Goal: Task Accomplishment & Management: Complete application form

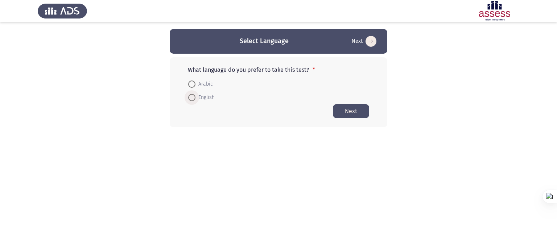
click at [206, 100] on span "English" at bounding box center [205, 97] width 19 height 9
click at [196, 100] on input "English" at bounding box center [191, 97] width 7 height 7
radio input "true"
click at [362, 110] on button "Next" at bounding box center [351, 111] width 36 height 14
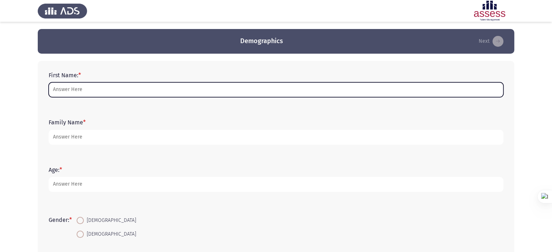
click at [342, 94] on input "First Name: *" at bounding box center [276, 89] width 455 height 15
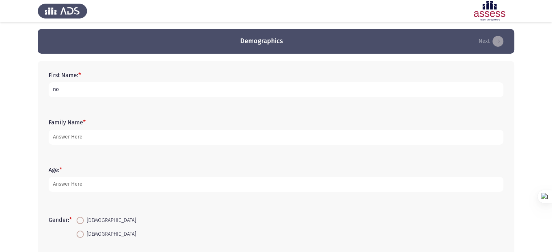
type input "n"
type input "[PERSON_NAME]"
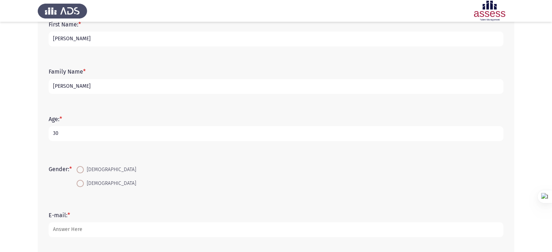
scroll to position [109, 0]
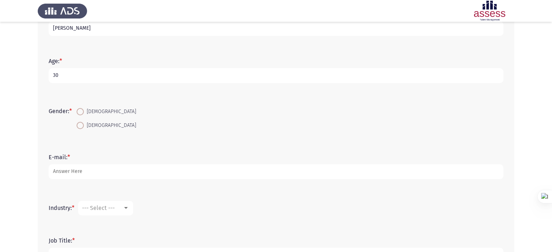
type input "30"
click at [87, 120] on mat-radio-button "[DEMOGRAPHIC_DATA]" at bounding box center [106, 124] width 69 height 13
click at [87, 123] on span "[DEMOGRAPHIC_DATA]" at bounding box center [110, 125] width 52 height 9
click at [84, 123] on input "[DEMOGRAPHIC_DATA]" at bounding box center [80, 125] width 7 height 7
radio input "true"
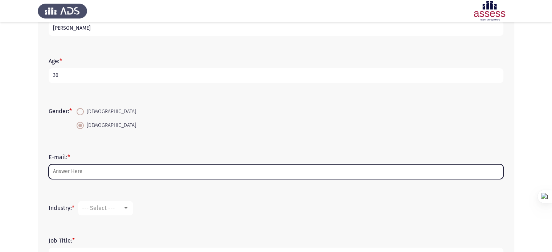
click at [110, 169] on input "E-mail: *" at bounding box center [276, 171] width 455 height 15
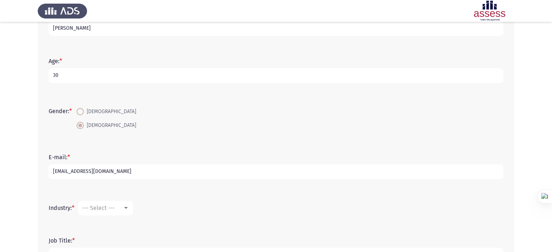
type input "[EMAIL_ADDRESS][DOMAIN_NAME]"
drag, startPoint x: 133, startPoint y: 212, endPoint x: 129, endPoint y: 211, distance: 4.4
click at [129, 211] on mat-select "--- Select ---" at bounding box center [105, 208] width 55 height 15
click at [128, 209] on div at bounding box center [126, 208] width 7 height 6
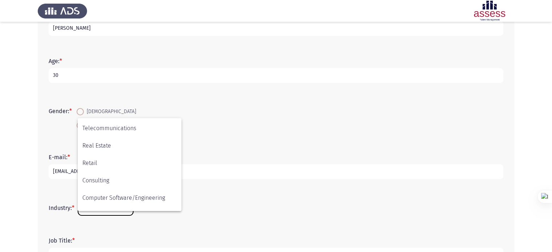
scroll to position [238, 0]
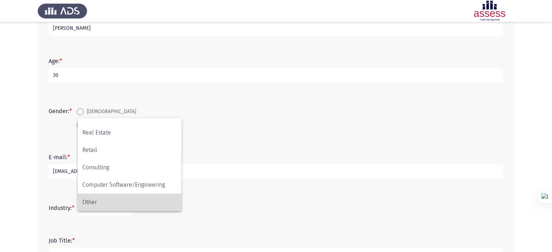
click at [109, 203] on span "Other" at bounding box center [129, 202] width 94 height 17
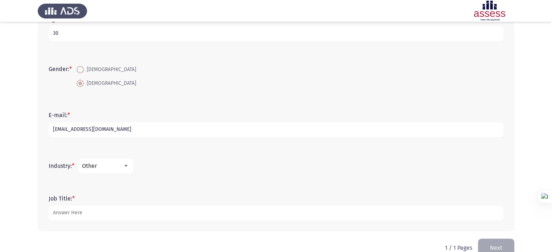
scroll to position [166, 0]
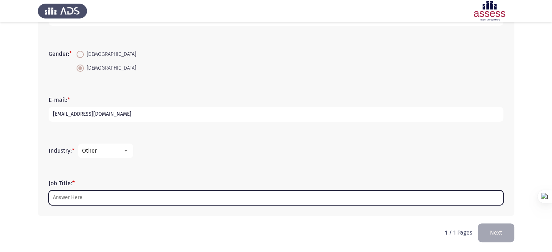
click at [107, 199] on input "Job Title: *" at bounding box center [276, 197] width 455 height 15
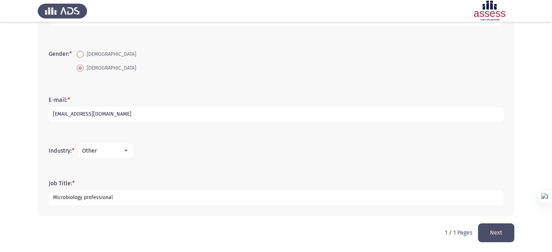
type input "Microbiology professional"
click at [488, 231] on button "Next" at bounding box center [496, 232] width 36 height 18
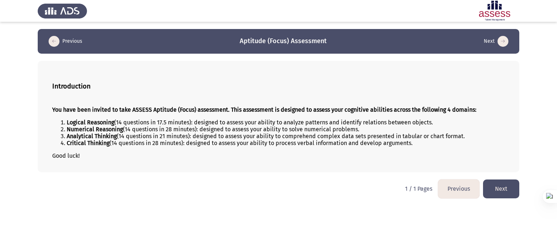
click at [504, 184] on button "Next" at bounding box center [501, 189] width 36 height 18
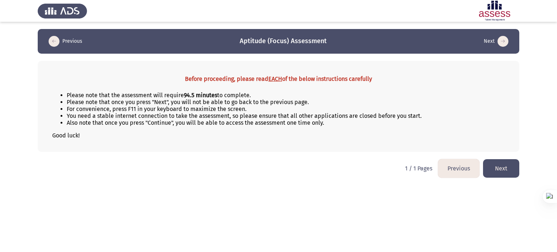
click at [501, 174] on button "Next" at bounding box center [501, 168] width 36 height 18
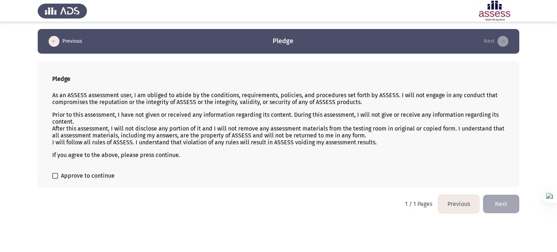
click at [86, 181] on div "Pledge As an ASSESS assessment user, I am obliged to abide by the conditions, r…" at bounding box center [279, 124] width 482 height 127
click at [86, 180] on span "Approve to continue" at bounding box center [88, 176] width 54 height 9
click at [55, 179] on input "Approve to continue" at bounding box center [55, 179] width 0 height 0
checkbox input "true"
click at [507, 201] on button "Next" at bounding box center [501, 204] width 36 height 18
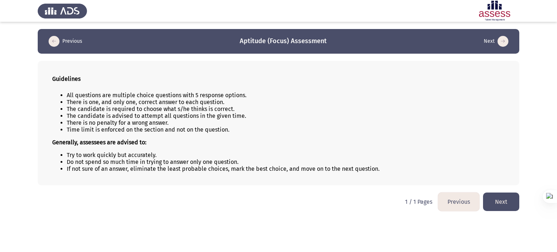
click at [506, 201] on button "Next" at bounding box center [501, 202] width 36 height 18
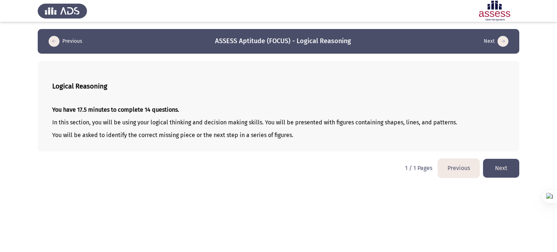
click at [506, 185] on html "Previous ASSESS Aptitude (FOCUS) - Logical Reasoning Next Logical Reasoning You…" at bounding box center [278, 92] width 557 height 185
click at [507, 177] on button "Next" at bounding box center [501, 168] width 36 height 18
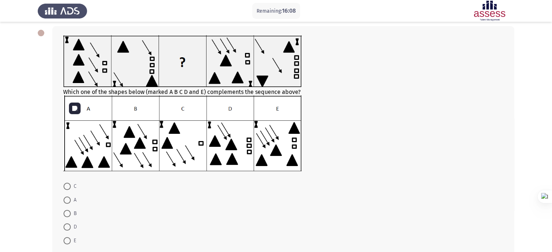
scroll to position [36, 0]
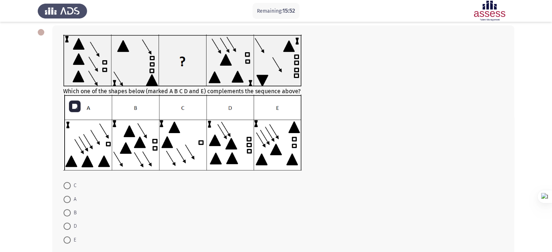
click at [131, 157] on img at bounding box center [182, 132] width 238 height 75
click at [136, 143] on img at bounding box center [182, 132] width 238 height 75
click at [67, 212] on span at bounding box center [66, 212] width 7 height 7
click at [67, 212] on input "B" at bounding box center [66, 212] width 7 height 7
radio input "true"
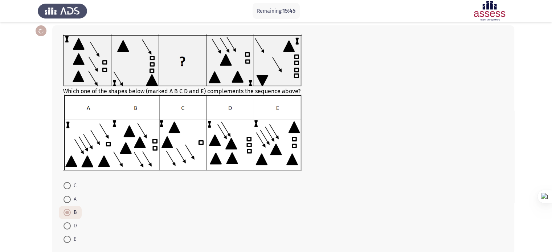
scroll to position [74, 0]
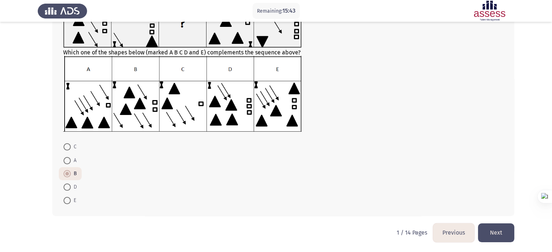
click at [494, 227] on button "Next" at bounding box center [496, 232] width 36 height 18
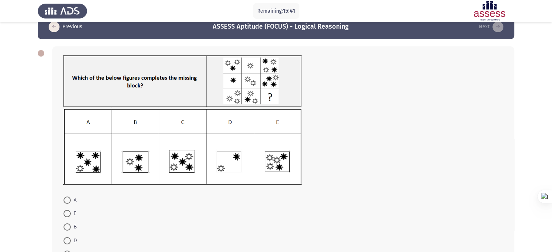
scroll to position [16, 0]
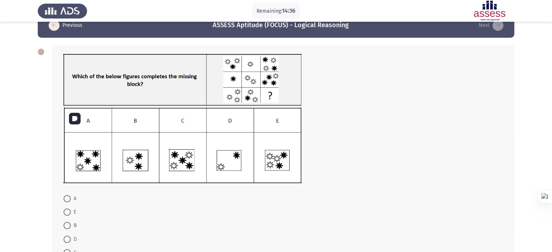
click at [95, 162] on img at bounding box center [182, 145] width 238 height 76
click at [68, 200] on span at bounding box center [66, 198] width 7 height 7
click at [68, 200] on input "A" at bounding box center [66, 198] width 7 height 7
radio input "true"
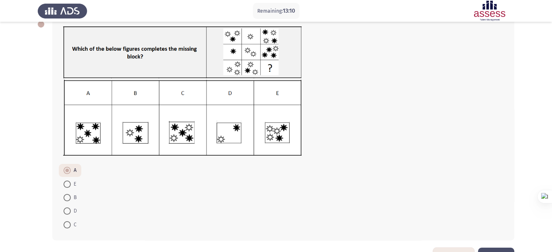
scroll to position [68, 0]
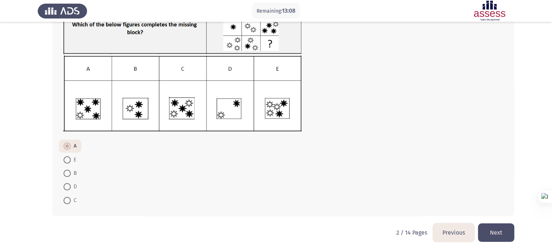
click at [495, 238] on button "Next" at bounding box center [496, 232] width 36 height 18
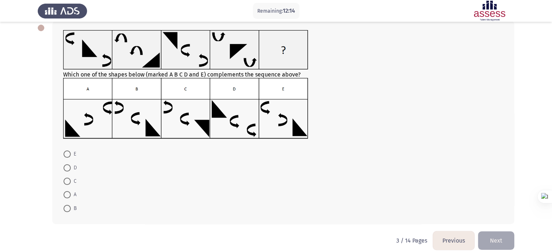
scroll to position [33, 0]
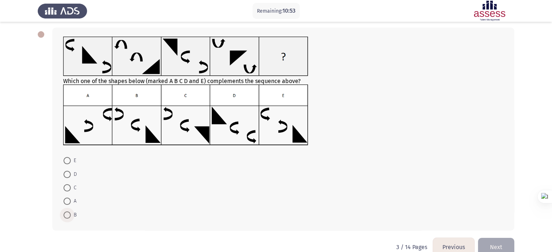
click at [70, 214] on span at bounding box center [66, 214] width 7 height 7
click at [70, 214] on input "B" at bounding box center [66, 214] width 7 height 7
radio input "true"
click at [500, 246] on button "Next" at bounding box center [496, 246] width 36 height 18
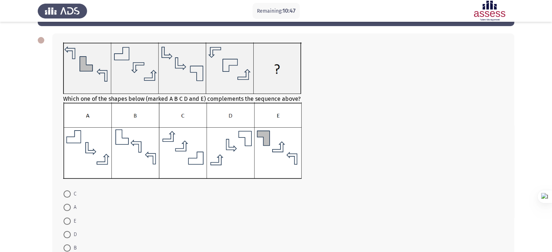
scroll to position [28, 0]
click at [193, 153] on img at bounding box center [182, 140] width 238 height 77
click at [274, 164] on img at bounding box center [182, 140] width 238 height 77
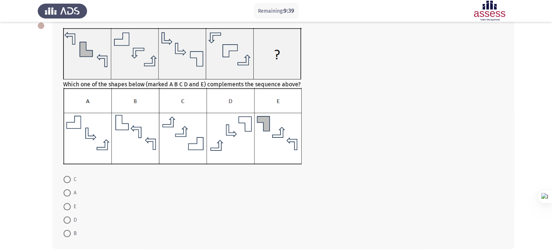
scroll to position [40, 0]
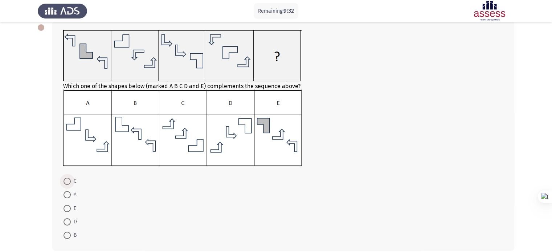
click at [69, 182] on span at bounding box center [66, 181] width 7 height 7
click at [69, 182] on input "C" at bounding box center [66, 181] width 7 height 7
radio input "true"
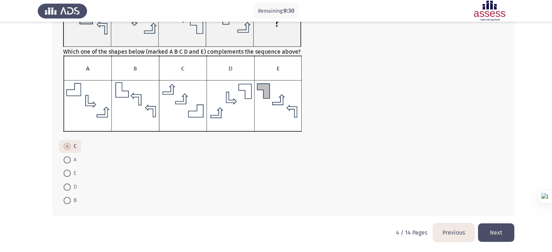
click at [497, 236] on button "Next" at bounding box center [496, 232] width 36 height 18
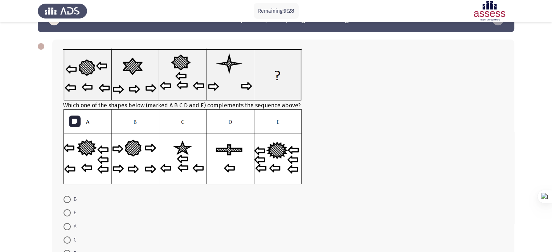
scroll to position [22, 0]
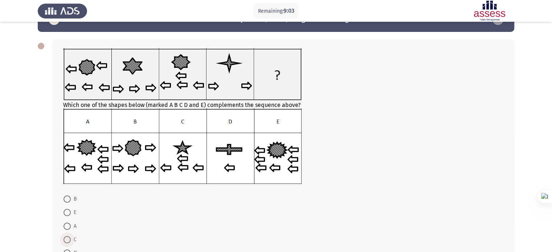
click at [73, 236] on span "C" at bounding box center [74, 239] width 6 height 9
click at [71, 236] on input "C" at bounding box center [66, 239] width 7 height 7
radio input "true"
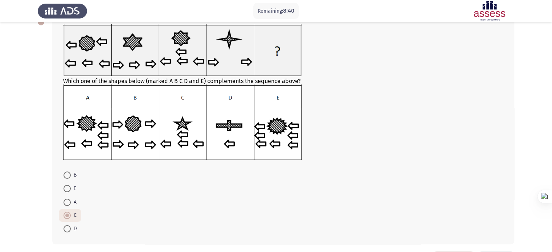
scroll to position [51, 0]
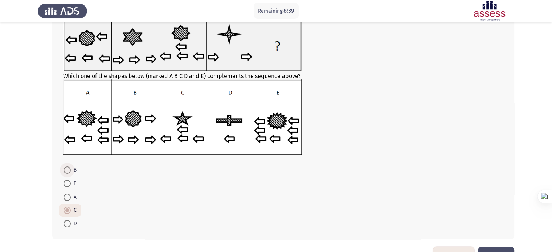
click at [67, 172] on span at bounding box center [66, 169] width 7 height 7
click at [67, 172] on input "B" at bounding box center [66, 169] width 7 height 7
radio input "true"
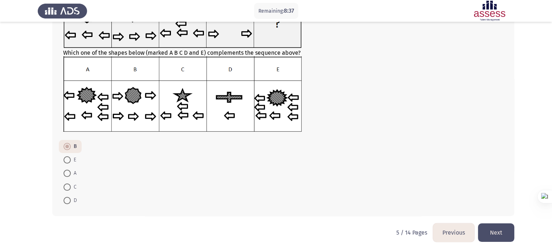
click at [499, 237] on button "Next" at bounding box center [496, 232] width 36 height 18
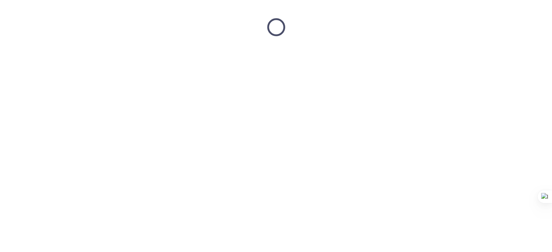
scroll to position [0, 0]
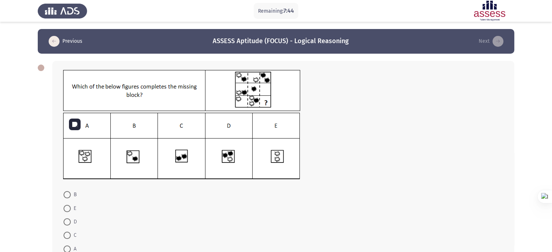
click at [182, 151] on img at bounding box center [181, 146] width 237 height 67
click at [74, 234] on span "C" at bounding box center [74, 235] width 6 height 9
click at [71, 234] on input "C" at bounding box center [66, 235] width 7 height 7
radio input "true"
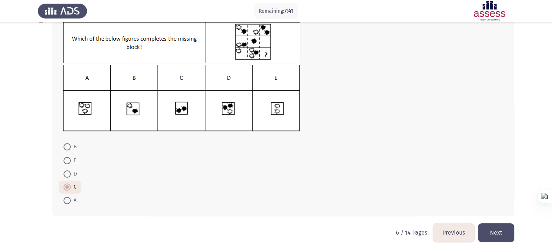
click at [502, 233] on button "Next" at bounding box center [496, 232] width 36 height 18
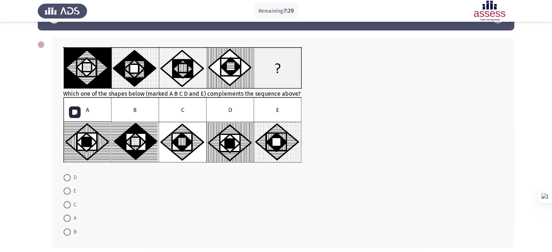
scroll to position [19, 0]
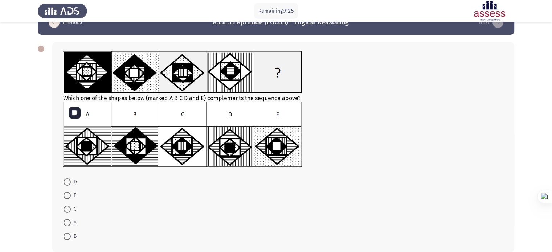
click at [231, 144] on img at bounding box center [182, 134] width 238 height 65
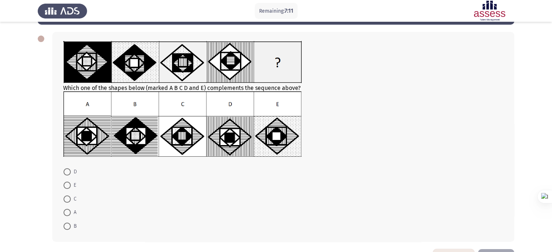
scroll to position [29, 0]
click at [73, 196] on span "C" at bounding box center [74, 199] width 6 height 9
click at [71, 196] on input "C" at bounding box center [66, 199] width 7 height 7
radio input "true"
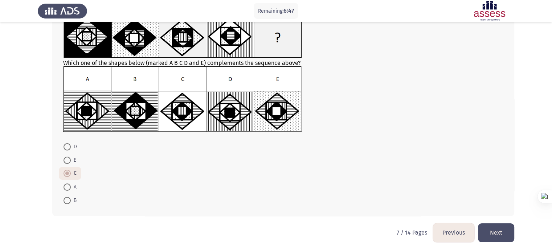
click at [488, 234] on button "Next" at bounding box center [496, 232] width 36 height 18
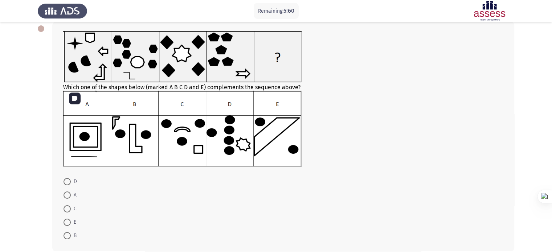
scroll to position [44, 0]
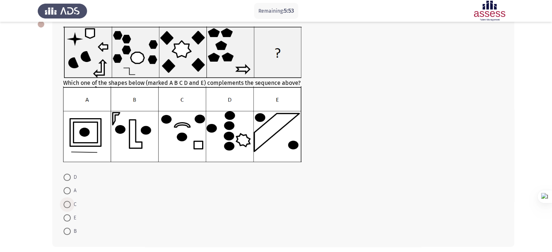
click at [66, 204] on span at bounding box center [66, 204] width 7 height 7
click at [66, 204] on input "C" at bounding box center [66, 204] width 7 height 7
radio input "true"
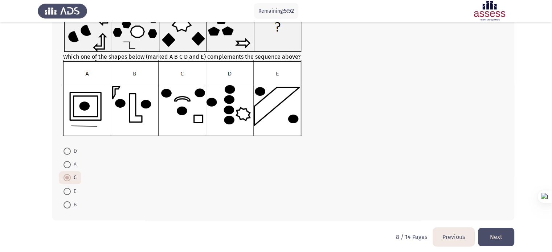
scroll to position [74, 0]
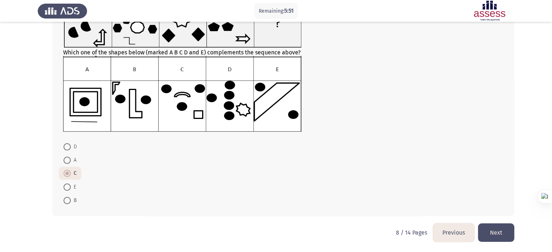
click at [503, 230] on button "Next" at bounding box center [496, 232] width 36 height 18
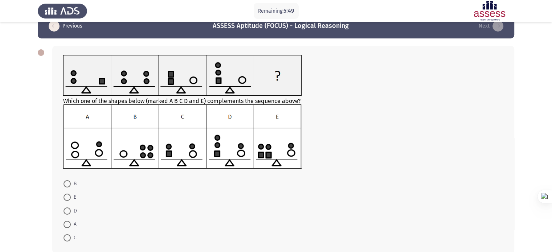
scroll to position [20, 0]
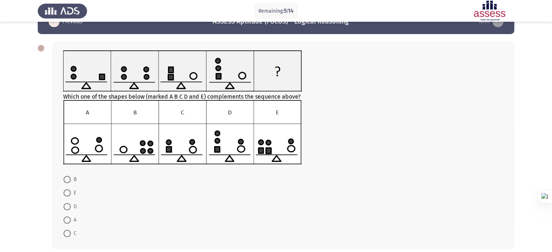
click at [243, 90] on img at bounding box center [182, 70] width 238 height 41
click at [67, 179] on span at bounding box center [66, 179] width 7 height 7
click at [67, 179] on input "B" at bounding box center [66, 179] width 7 height 7
radio input "true"
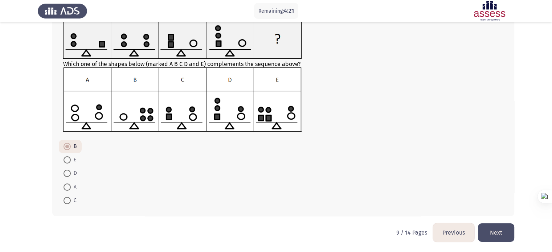
click at [491, 231] on button "Next" at bounding box center [496, 232] width 36 height 18
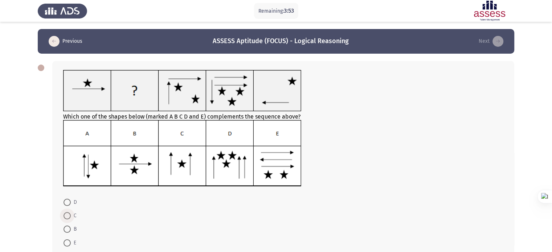
click at [67, 216] on span at bounding box center [66, 215] width 7 height 7
click at [67, 216] on input "C" at bounding box center [66, 215] width 7 height 7
radio input "true"
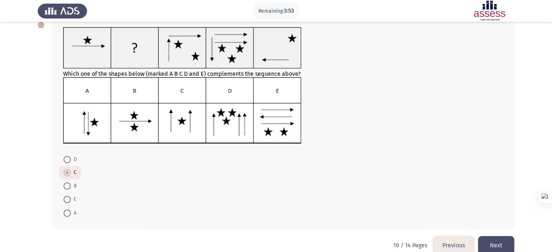
scroll to position [55, 0]
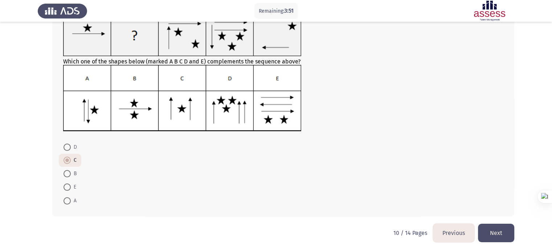
click at [483, 231] on button "Next" at bounding box center [496, 233] width 36 height 18
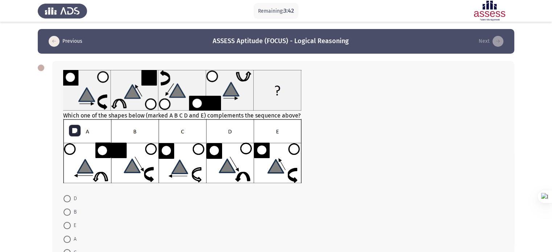
click at [119, 151] on img at bounding box center [182, 151] width 238 height 64
click at [120, 152] on img at bounding box center [182, 151] width 238 height 64
click at [133, 165] on img at bounding box center [182, 151] width 238 height 64
click at [69, 213] on span at bounding box center [66, 212] width 7 height 7
click at [69, 213] on input "B" at bounding box center [66, 212] width 7 height 7
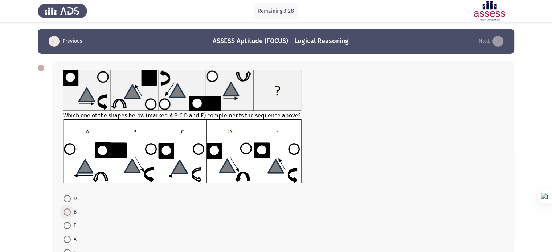
radio input "true"
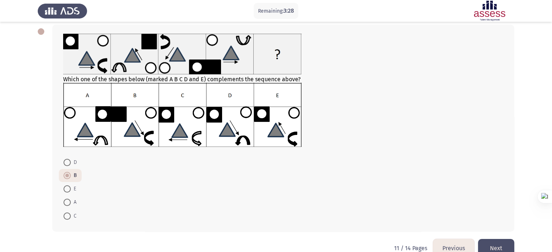
scroll to position [37, 0]
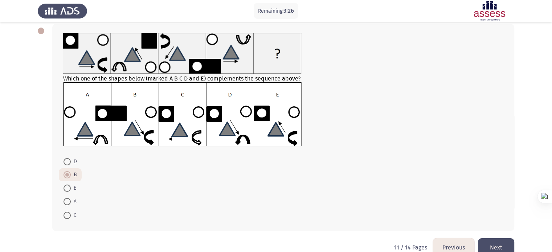
click at [489, 244] on button "Next" at bounding box center [496, 247] width 36 height 18
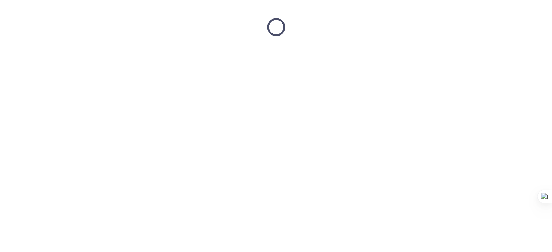
scroll to position [0, 0]
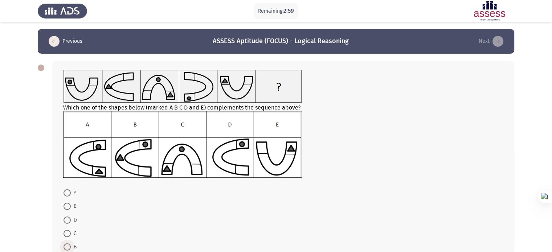
click at [68, 246] on span at bounding box center [66, 246] width 7 height 7
click at [68, 246] on input "B" at bounding box center [66, 246] width 7 height 7
radio input "true"
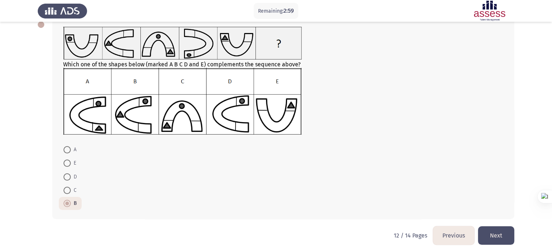
scroll to position [46, 0]
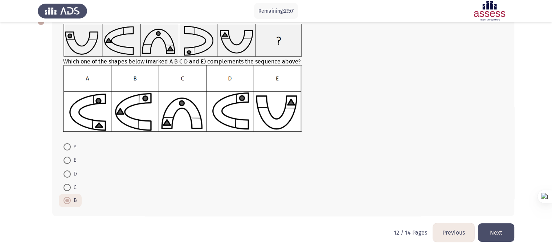
click at [495, 231] on button "Next" at bounding box center [496, 232] width 36 height 18
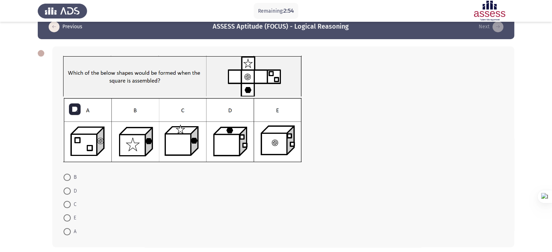
scroll to position [15, 0]
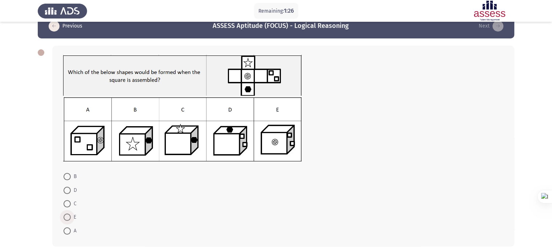
click at [68, 216] on span at bounding box center [66, 217] width 7 height 7
click at [68, 216] on input "E" at bounding box center [66, 217] width 7 height 7
radio input "true"
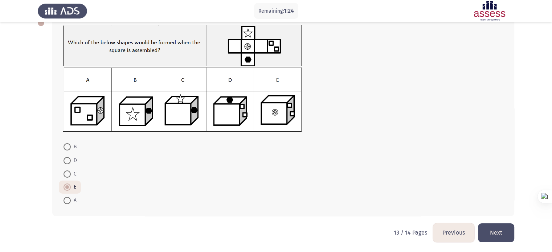
click at [499, 229] on button "Next" at bounding box center [496, 232] width 36 height 18
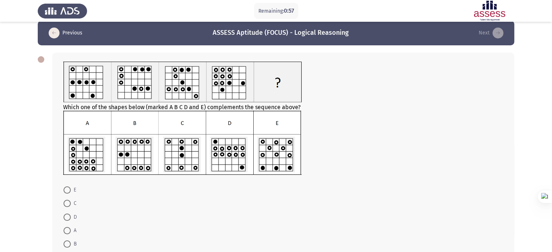
scroll to position [9, 0]
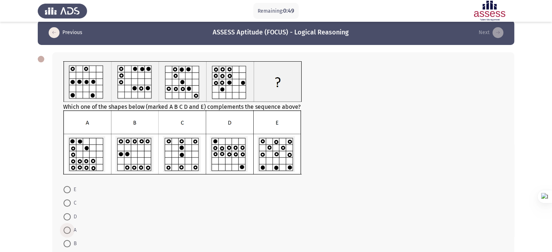
click at [66, 230] on span at bounding box center [66, 230] width 7 height 7
click at [66, 230] on input "A" at bounding box center [66, 230] width 7 height 7
radio input "true"
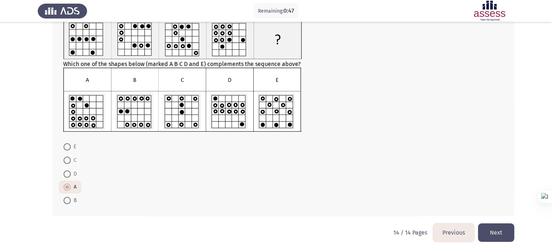
click at [504, 238] on button "Next" at bounding box center [496, 232] width 36 height 18
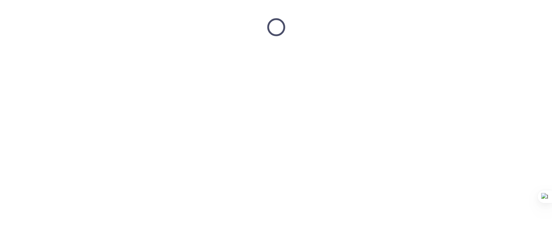
scroll to position [0, 0]
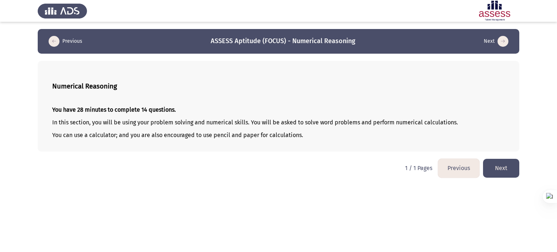
click at [503, 173] on button "Next" at bounding box center [501, 168] width 36 height 18
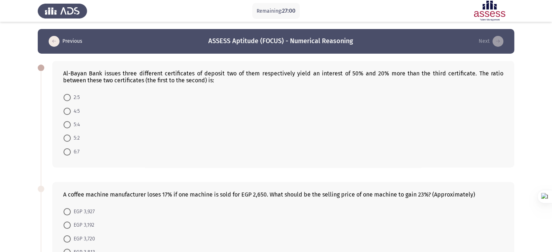
click at [347, 71] on div "Al-Bayan Bank issues three different certificates of deposit two of them respec…" at bounding box center [283, 77] width 440 height 14
click at [74, 135] on span "5:2" at bounding box center [75, 138] width 9 height 9
click at [71, 135] on input "5:2" at bounding box center [66, 138] width 7 height 7
radio input "true"
click at [78, 123] on span "5:4" at bounding box center [75, 124] width 9 height 9
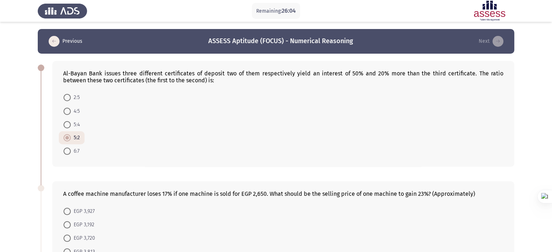
click at [71, 123] on input "5:4" at bounding box center [66, 124] width 7 height 7
radio input "true"
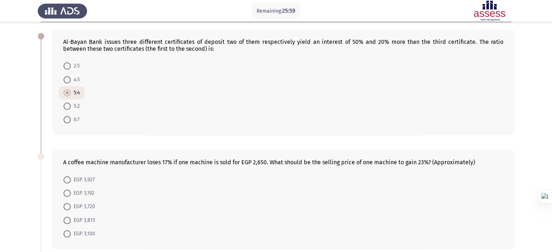
scroll to position [32, 0]
click at [78, 108] on span "5:2" at bounding box center [75, 106] width 9 height 9
click at [71, 108] on input "5:2" at bounding box center [66, 105] width 7 height 7
radio input "true"
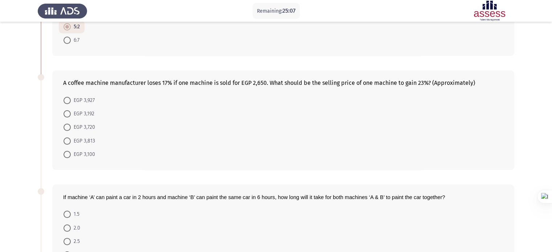
scroll to position [111, 0]
click at [88, 141] on span "EGP 3,813" at bounding box center [83, 140] width 24 height 9
click at [71, 141] on input "EGP 3,813" at bounding box center [66, 140] width 7 height 7
radio input "true"
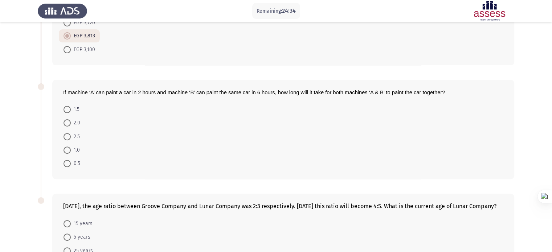
scroll to position [216, 0]
click at [78, 135] on span "2.5" at bounding box center [75, 136] width 9 height 9
click at [71, 135] on input "2.5" at bounding box center [66, 136] width 7 height 7
radio input "true"
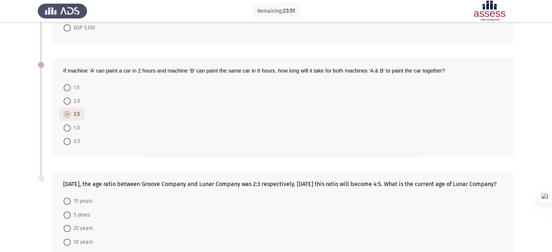
scroll to position [237, 0]
click at [67, 87] on span at bounding box center [66, 88] width 7 height 7
click at [67, 87] on input "1.5" at bounding box center [66, 88] width 7 height 7
radio input "true"
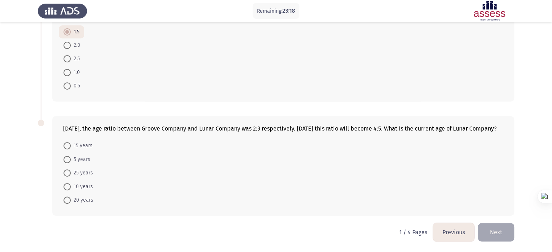
scroll to position [299, 0]
click at [89, 185] on span "10 years" at bounding box center [82, 186] width 22 height 9
click at [71, 185] on input "10 years" at bounding box center [66, 186] width 7 height 7
radio input "true"
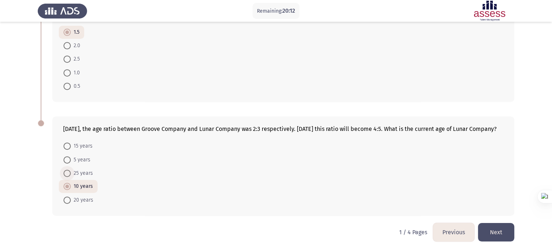
click at [79, 173] on span "25 years" at bounding box center [82, 173] width 22 height 9
click at [71, 173] on input "25 years" at bounding box center [66, 173] width 7 height 7
radio input "true"
click at [503, 235] on button "Next" at bounding box center [496, 232] width 36 height 18
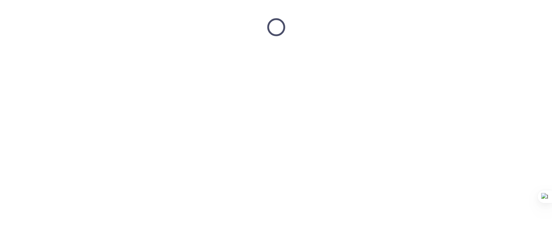
scroll to position [0, 0]
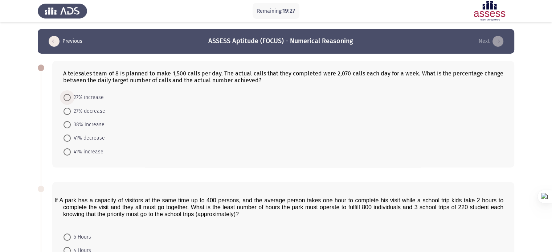
click at [91, 97] on span "27% increase" at bounding box center [87, 97] width 33 height 9
click at [71, 97] on input "27% increase" at bounding box center [66, 97] width 7 height 7
radio input "true"
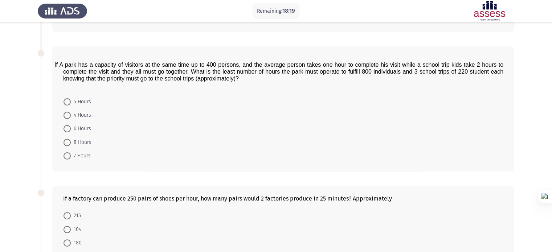
scroll to position [136, 0]
click at [83, 139] on span "8 Hours" at bounding box center [81, 141] width 21 height 9
click at [71, 139] on input "8 Hours" at bounding box center [66, 141] width 7 height 7
radio input "true"
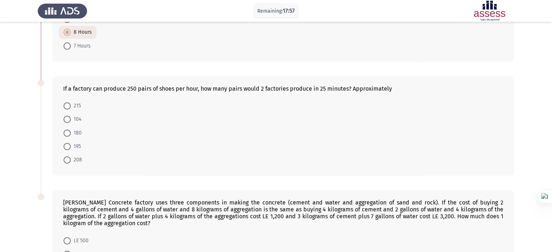
scroll to position [245, 0]
click at [73, 161] on span "208" at bounding box center [76, 159] width 11 height 9
click at [71, 161] on input "208" at bounding box center [66, 159] width 7 height 7
radio input "true"
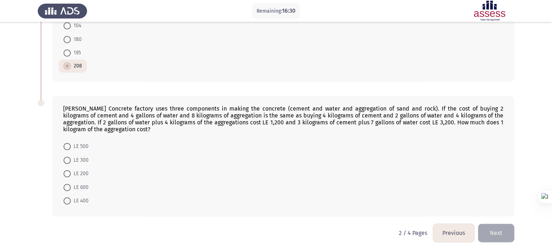
click at [338, 117] on div "[PERSON_NAME] Concrete factory uses three components in making the concrete (ce…" at bounding box center [283, 119] width 440 height 28
click at [340, 117] on div "[PERSON_NAME] Concrete factory uses three components in making the concrete (ce…" at bounding box center [283, 119] width 440 height 28
click at [83, 173] on span "LE 200" at bounding box center [80, 173] width 18 height 9
click at [71, 173] on input "LE 200" at bounding box center [66, 173] width 7 height 7
radio input "true"
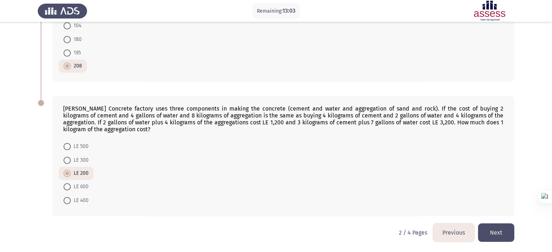
click at [495, 227] on button "Next" at bounding box center [496, 232] width 36 height 18
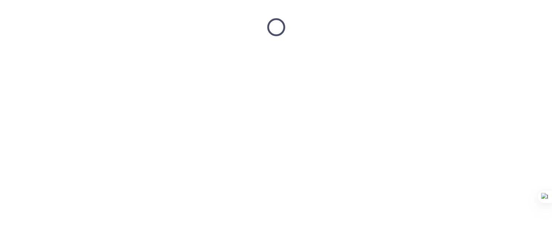
scroll to position [0, 0]
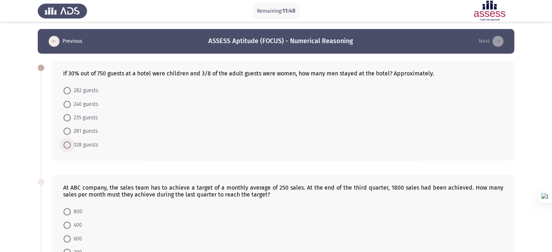
click at [88, 143] on span "328 guests" at bounding box center [85, 145] width 28 height 9
click at [71, 143] on input "328 guests" at bounding box center [66, 144] width 7 height 7
radio input "true"
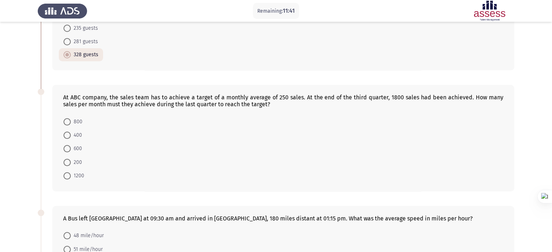
scroll to position [92, 0]
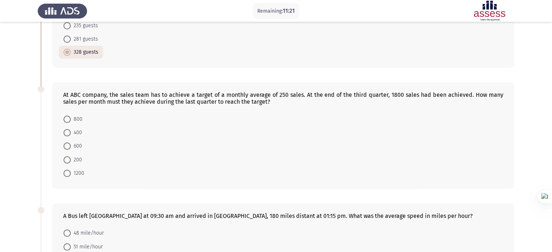
click at [308, 121] on form "800 400 600 200 1200" at bounding box center [283, 146] width 440 height 68
drag, startPoint x: 75, startPoint y: 138, endPoint x: 72, endPoint y: 133, distance: 5.4
click at [72, 133] on mat-radio-button "400" at bounding box center [73, 132] width 28 height 13
click at [72, 133] on span "400" at bounding box center [76, 132] width 11 height 9
click at [71, 133] on input "400" at bounding box center [66, 132] width 7 height 7
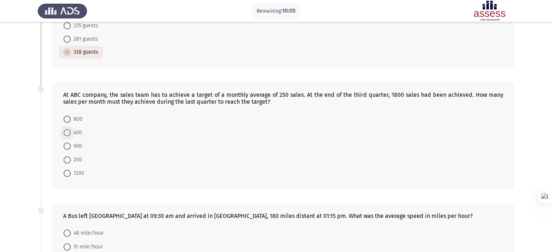
radio input "true"
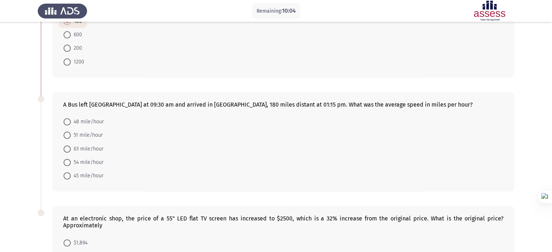
scroll to position [217, 0]
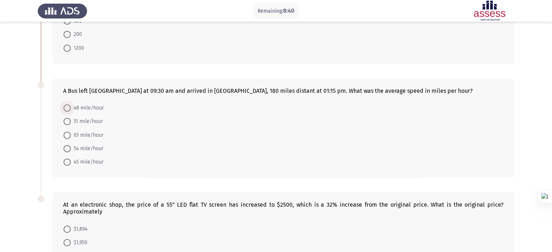
click at [91, 106] on span "48 mile/hour" at bounding box center [87, 108] width 33 height 9
click at [71, 106] on input "48 mile/hour" at bounding box center [66, 107] width 7 height 7
radio input "true"
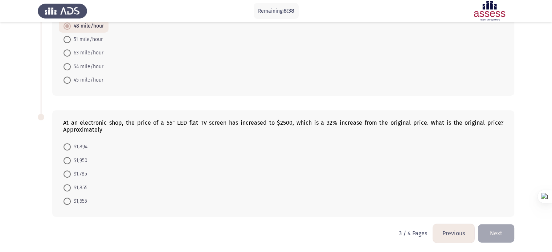
scroll to position [299, 0]
click at [79, 145] on span "$1,894" at bounding box center [79, 146] width 17 height 9
click at [71, 145] on input "$1,894" at bounding box center [66, 146] width 7 height 7
radio input "true"
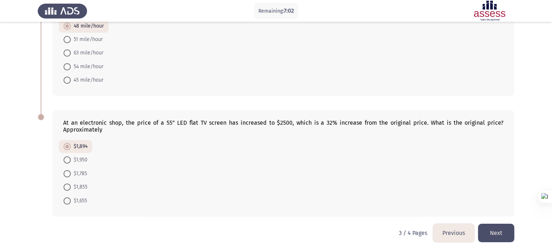
click at [495, 231] on button "Next" at bounding box center [496, 233] width 36 height 18
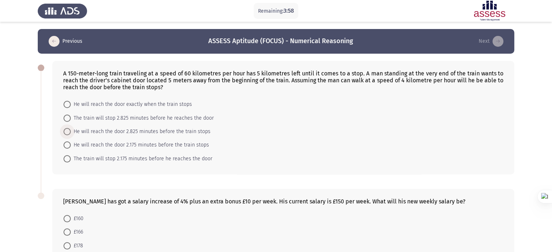
click at [167, 130] on span "He will reach the door 2.825 minutes before the train stops" at bounding box center [141, 131] width 140 height 9
click at [71, 130] on input "He will reach the door 2.825 minutes before the train stops" at bounding box center [66, 131] width 7 height 7
radio input "true"
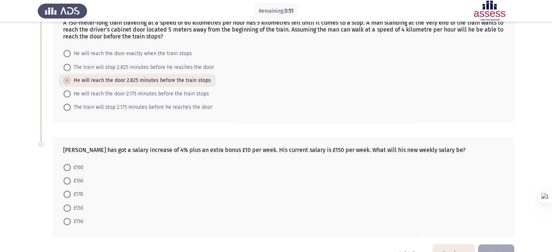
scroll to position [72, 0]
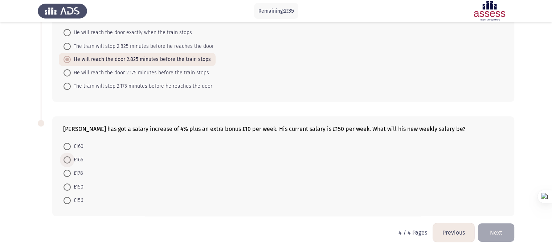
click at [74, 164] on span "£166" at bounding box center [77, 160] width 12 height 9
click at [71, 164] on input "£166" at bounding box center [66, 159] width 7 height 7
radio input "true"
click at [503, 237] on button "Next" at bounding box center [496, 233] width 36 height 18
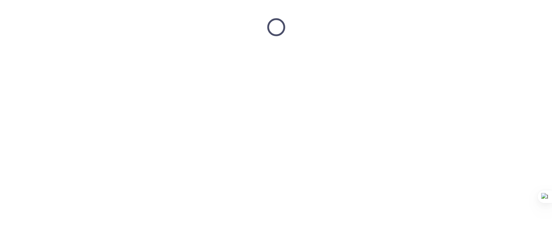
scroll to position [0, 0]
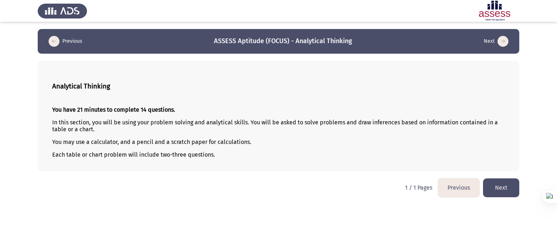
click at [506, 192] on button "Next" at bounding box center [501, 187] width 36 height 18
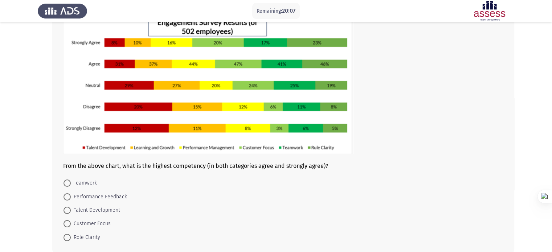
scroll to position [56, 0]
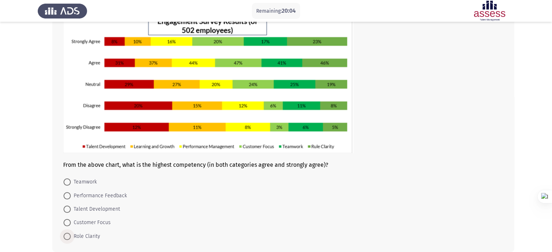
click at [88, 237] on span "Role Clarity" at bounding box center [85, 236] width 29 height 9
click at [71, 237] on input "Role Clarity" at bounding box center [66, 236] width 7 height 7
radio input "true"
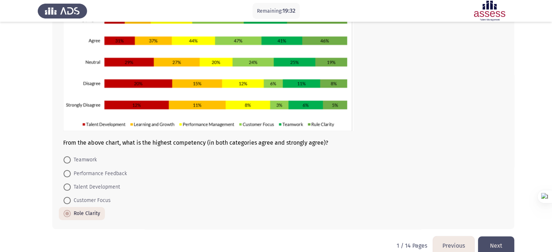
scroll to position [79, 0]
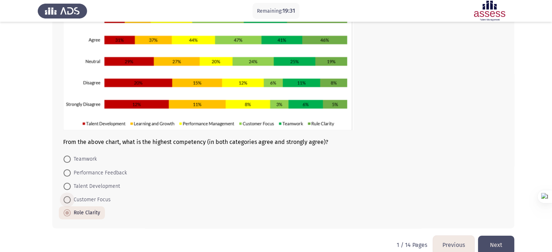
click at [103, 198] on span "Customer Focus" at bounding box center [91, 200] width 40 height 9
click at [71, 198] on input "Customer Focus" at bounding box center [66, 199] width 7 height 7
radio input "true"
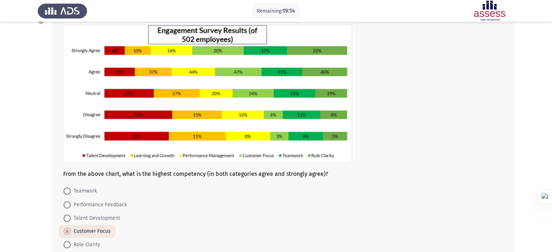
scroll to position [46, 0]
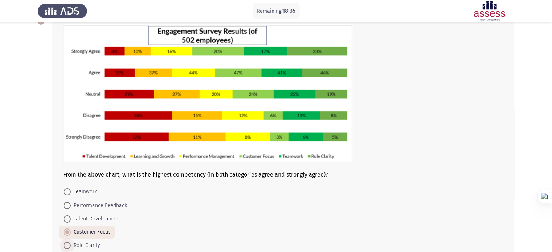
click at [94, 246] on span "Role Clarity" at bounding box center [85, 245] width 29 height 9
click at [71, 246] on input "Role Clarity" at bounding box center [66, 245] width 7 height 7
radio input "true"
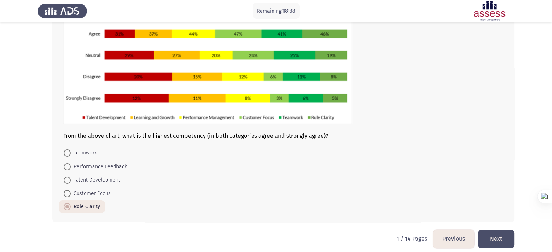
scroll to position [86, 0]
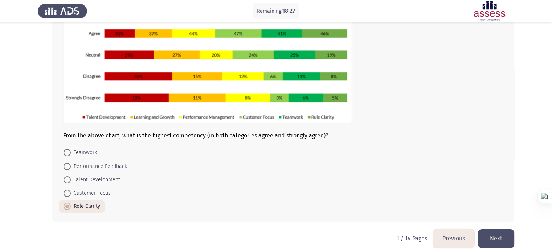
click at [490, 234] on button "Next" at bounding box center [496, 238] width 36 height 18
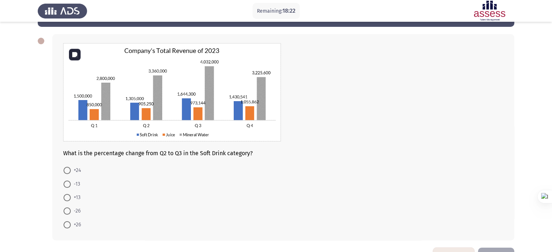
scroll to position [33, 0]
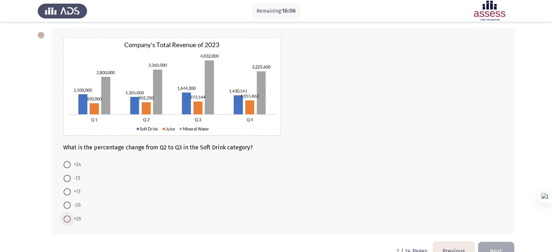
click at [76, 218] on span "+26" at bounding box center [76, 219] width 10 height 9
click at [71, 218] on input "+26" at bounding box center [66, 218] width 7 height 7
radio input "true"
click at [497, 247] on button "Next" at bounding box center [496, 250] width 36 height 18
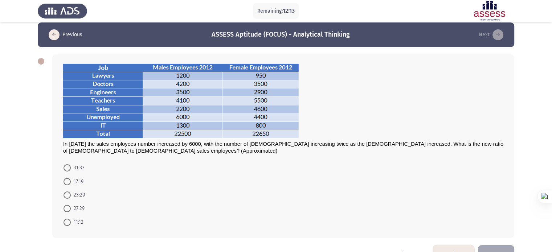
scroll to position [28, 0]
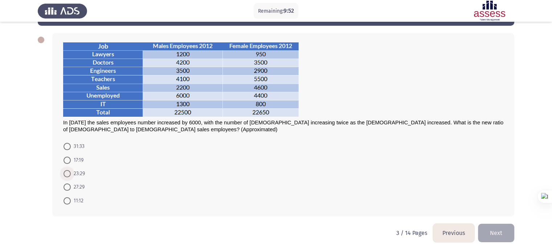
click at [79, 171] on span "23:29" at bounding box center [78, 173] width 14 height 9
click at [71, 171] on input "23:29" at bounding box center [66, 173] width 7 height 7
radio input "true"
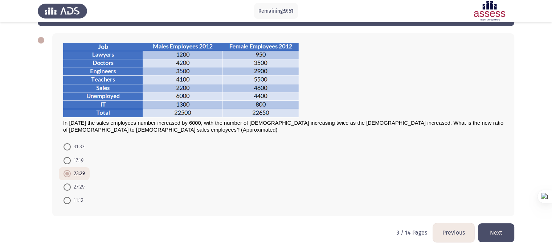
click at [499, 231] on button "Next" at bounding box center [496, 232] width 36 height 18
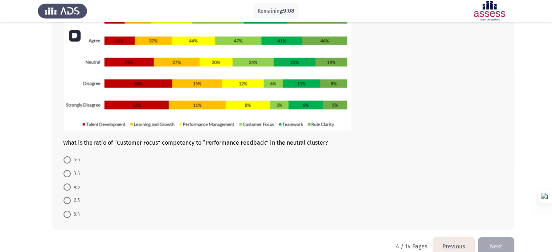
scroll to position [92, 0]
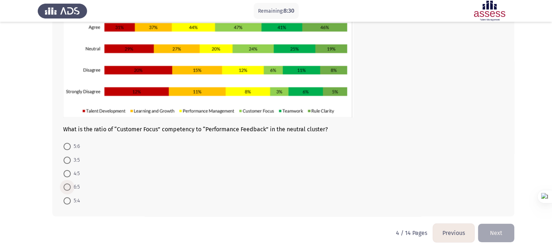
click at [71, 184] on span "6:5" at bounding box center [75, 187] width 9 height 9
click at [71, 184] on input "6:5" at bounding box center [66, 187] width 7 height 7
radio input "true"
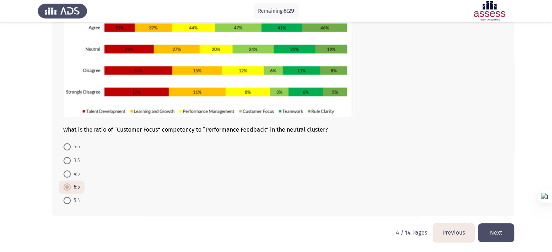
click at [493, 230] on button "Next" at bounding box center [496, 232] width 36 height 18
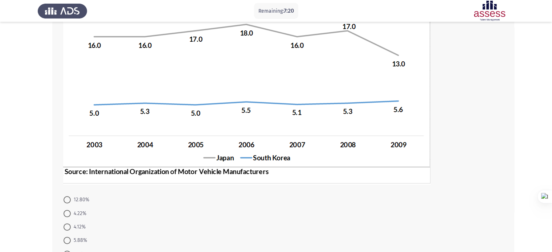
scroll to position [115, 0]
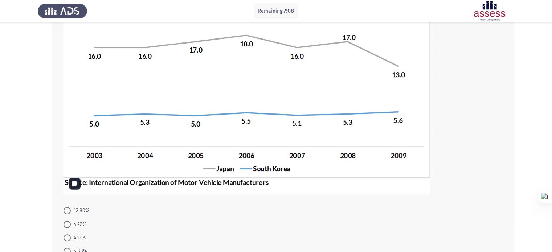
click at [181, 166] on img at bounding box center [246, 82] width 367 height 226
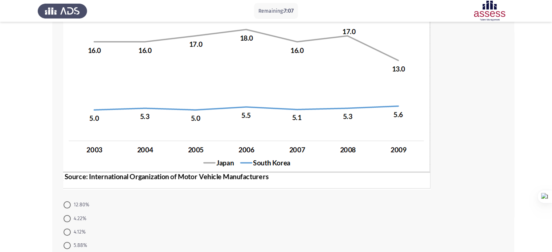
scroll to position [121, 0]
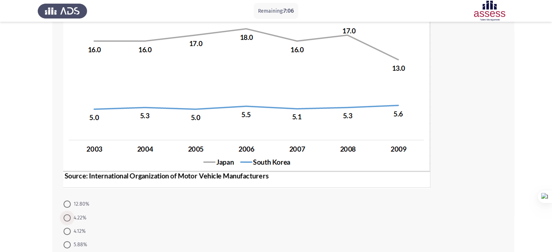
click at [77, 219] on span "4.22%" at bounding box center [79, 218] width 16 height 9
click at [71, 219] on input "4.22%" at bounding box center [66, 217] width 7 height 7
radio input "true"
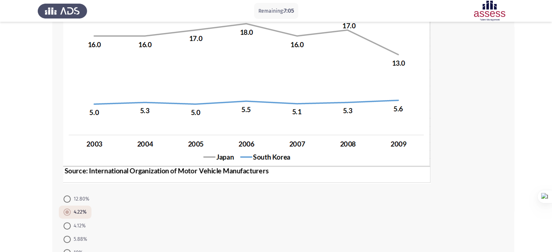
scroll to position [126, 0]
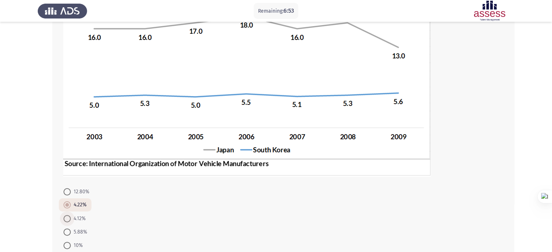
click at [77, 219] on span "4.12%" at bounding box center [78, 218] width 15 height 9
click at [71, 219] on input "4.12%" at bounding box center [66, 218] width 7 height 7
radio input "true"
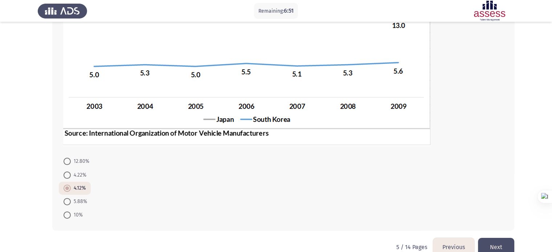
click at [502, 241] on button "Next" at bounding box center [496, 247] width 36 height 18
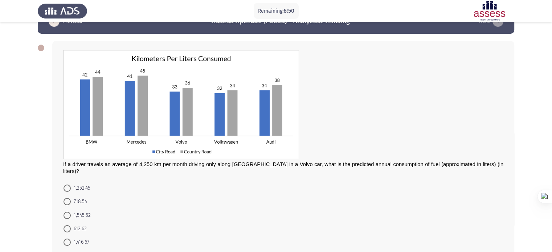
scroll to position [20, 0]
click at [86, 238] on span "1,416.67" at bounding box center [80, 242] width 18 height 9
click at [71, 238] on input "1,416.67" at bounding box center [66, 241] width 7 height 7
radio input "true"
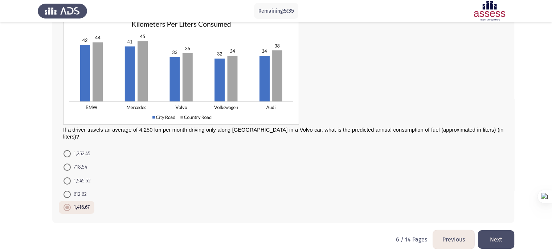
click at [501, 234] on button "Next" at bounding box center [496, 239] width 36 height 18
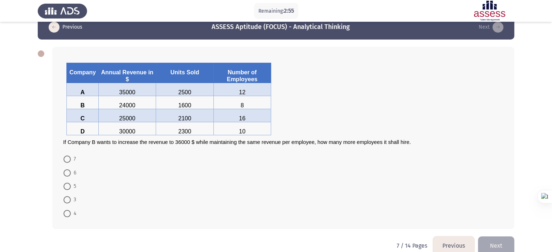
scroll to position [15, 0]
click at [71, 187] on span "5" at bounding box center [73, 186] width 5 height 9
click at [71, 187] on input "5" at bounding box center [66, 185] width 7 height 7
radio input "true"
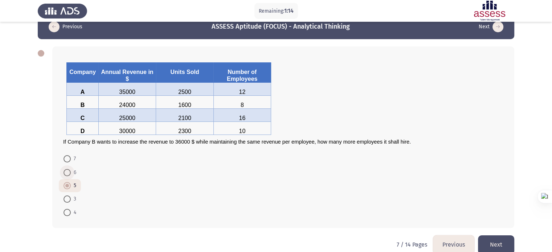
click at [69, 170] on span at bounding box center [66, 172] width 7 height 7
click at [69, 170] on input "6" at bounding box center [66, 172] width 7 height 7
radio input "true"
click at [499, 243] on button "Next" at bounding box center [496, 244] width 36 height 18
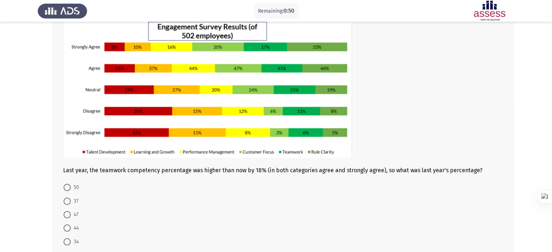
scroll to position [50, 0]
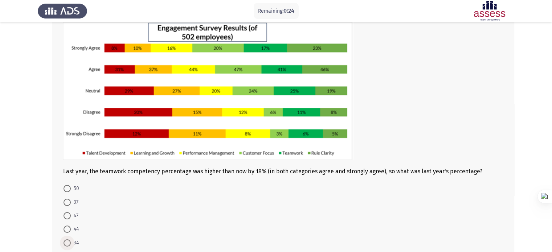
click at [69, 241] on span at bounding box center [66, 242] width 7 height 7
click at [69, 241] on input "34" at bounding box center [66, 242] width 7 height 7
radio input "true"
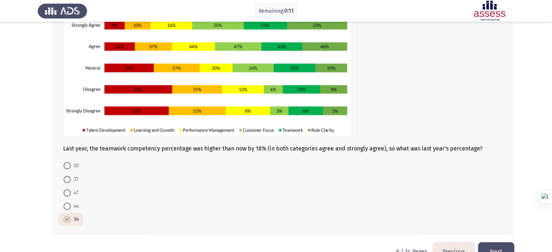
scroll to position [73, 0]
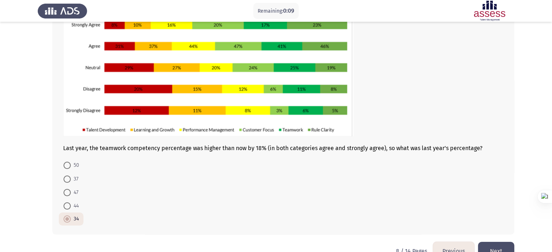
click at [495, 246] on button "Next" at bounding box center [496, 251] width 36 height 18
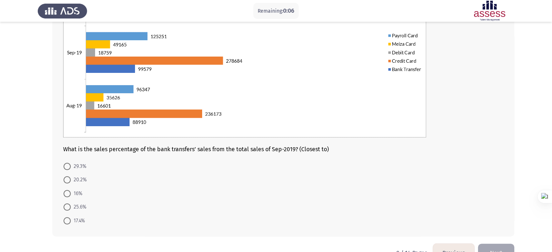
scroll to position [118, 0]
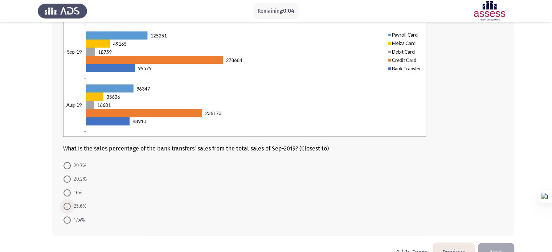
click at [80, 202] on span "25.6%" at bounding box center [79, 206] width 16 height 9
click at [71, 203] on input "25.6%" at bounding box center [66, 206] width 7 height 7
radio input "true"
click at [498, 247] on button "Next" at bounding box center [496, 251] width 36 height 18
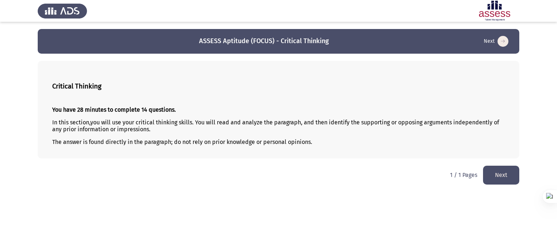
click at [503, 173] on button "Next" at bounding box center [501, 175] width 36 height 18
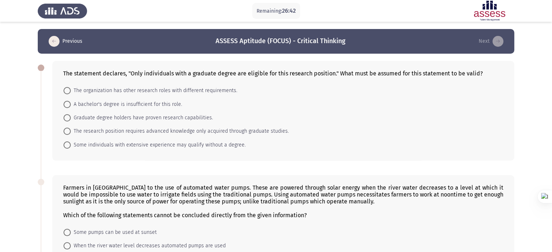
click at [128, 129] on span "The research position requires advanced knowledge only acquired through graduat…" at bounding box center [180, 131] width 218 height 9
click at [71, 129] on input "The research position requires advanced knowledge only acquired through graduat…" at bounding box center [66, 131] width 7 height 7
radio input "true"
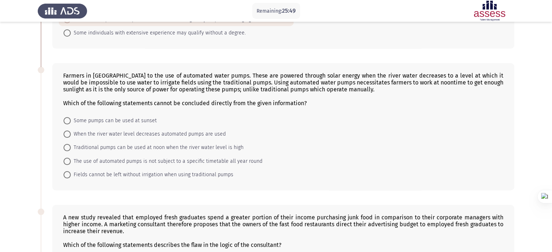
scroll to position [112, 0]
click at [192, 163] on span "The use of automated pumps is not subject to a specific timetable all year round" at bounding box center [167, 161] width 192 height 9
click at [71, 163] on input "The use of automated pumps is not subject to a specific timetable all year round" at bounding box center [66, 160] width 7 height 7
radio input "true"
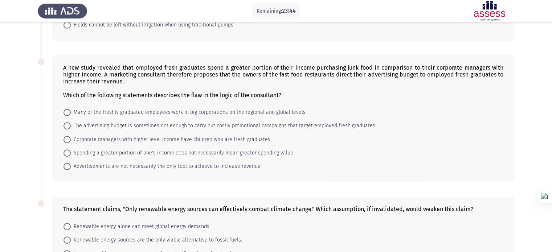
scroll to position [264, 0]
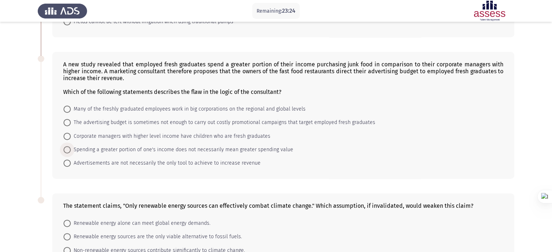
click at [206, 149] on span "Spending a greater portion of one's income does not necessarily mean greater sp…" at bounding box center [182, 149] width 222 height 9
click at [71, 149] on input "Spending a greater portion of one's income does not necessarily mean greater sp…" at bounding box center [66, 149] width 7 height 7
radio input "true"
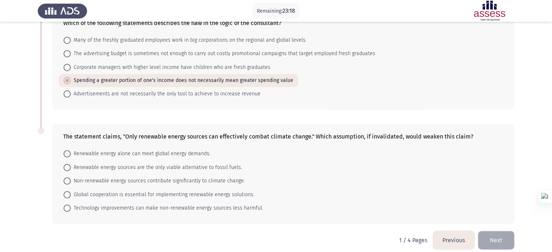
scroll to position [341, 0]
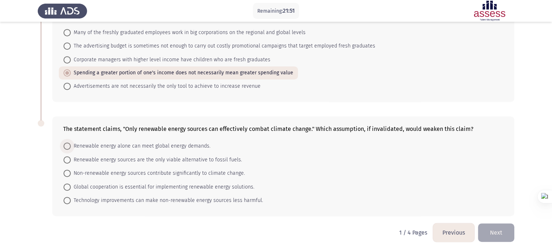
click at [196, 148] on span "Renewable energy alone can meet global energy demands." at bounding box center [141, 146] width 140 height 9
click at [71, 148] on input "Renewable energy alone can meet global energy demands." at bounding box center [66, 146] width 7 height 7
radio input "true"
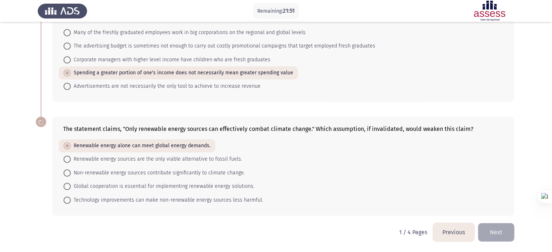
scroll to position [340, 0]
click at [499, 231] on button "Next" at bounding box center [496, 232] width 36 height 18
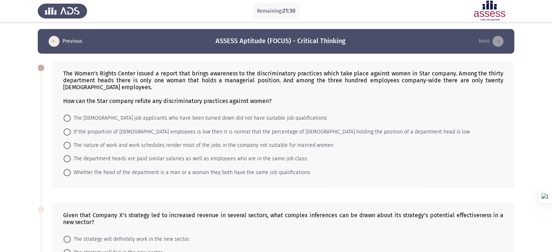
drag, startPoint x: 499, startPoint y: 231, endPoint x: 495, endPoint y: 237, distance: 7.0
click at [495, 237] on div "Given that Company X’s strategy led to increased revenue in several sectors, wh…" at bounding box center [283, 242] width 462 height 79
click at [495, 237] on form "The strategy will definitely work in the new sector. The strategy will fail in …" at bounding box center [283, 253] width 440 height 41
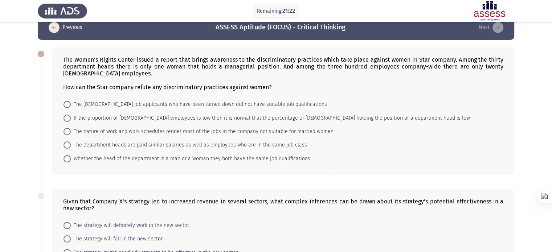
scroll to position [17, 0]
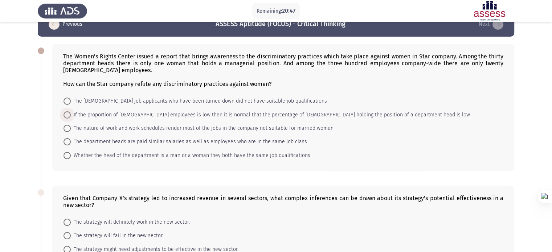
click at [296, 113] on span "If the proportion of [DEMOGRAPHIC_DATA] employees is low then it is normal that…" at bounding box center [270, 115] width 399 height 9
click at [71, 113] on input "If the proportion of [DEMOGRAPHIC_DATA] employees is low then it is normal that…" at bounding box center [66, 114] width 7 height 7
radio input "true"
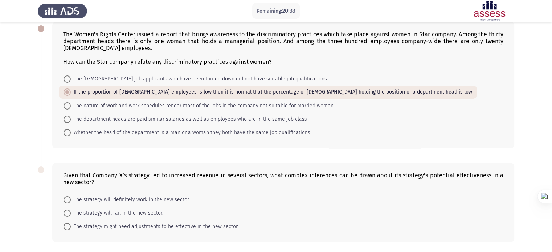
scroll to position [40, 0]
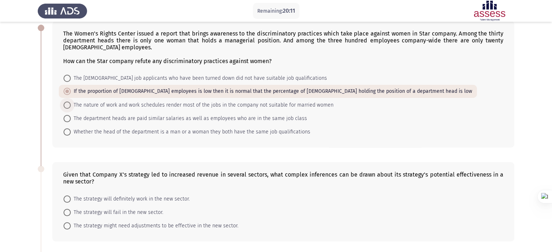
click at [287, 107] on span "The nature of work and work schedules render most of the jobs in the company no…" at bounding box center [202, 105] width 263 height 9
click at [71, 107] on input "The nature of work and work schedules render most of the jobs in the company no…" at bounding box center [66, 105] width 7 height 7
radio input "true"
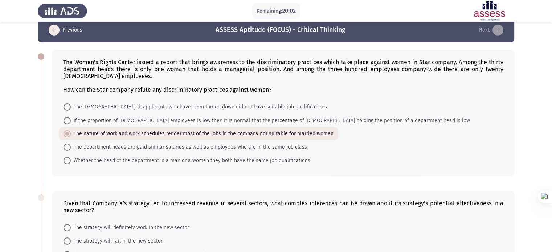
scroll to position [12, 0]
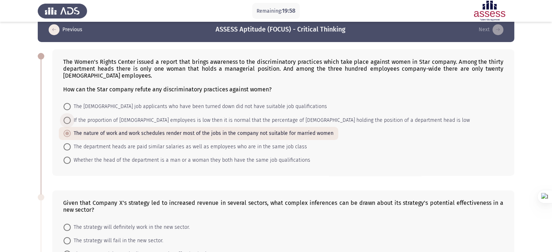
click at [277, 124] on span "If the proportion of [DEMOGRAPHIC_DATA] employees is low then it is normal that…" at bounding box center [270, 120] width 399 height 9
click at [71, 124] on input "If the proportion of [DEMOGRAPHIC_DATA] employees is low then it is normal that…" at bounding box center [66, 120] width 7 height 7
radio input "true"
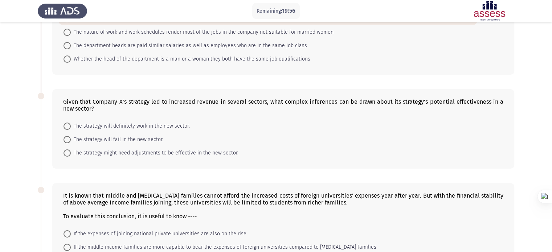
scroll to position [113, 0]
click at [288, 33] on span "The nature of work and work schedules render most of the jobs in the company no…" at bounding box center [202, 32] width 263 height 9
click at [71, 33] on input "The nature of work and work schedules render most of the jobs in the company no…" at bounding box center [66, 31] width 7 height 7
radio input "true"
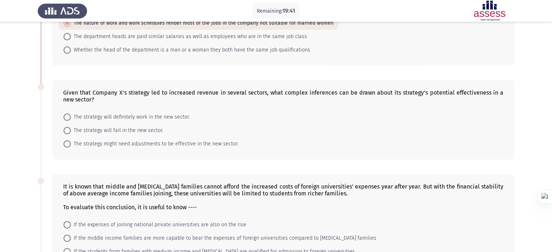
scroll to position [130, 0]
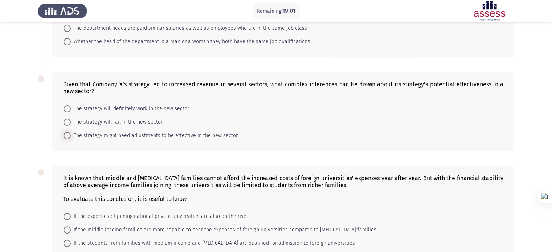
click at [181, 134] on span "The strategy might need adjustments to be effective in the new sector." at bounding box center [155, 135] width 168 height 9
click at [71, 134] on input "The strategy might need adjustments to be effective in the new sector." at bounding box center [66, 135] width 7 height 7
radio input "true"
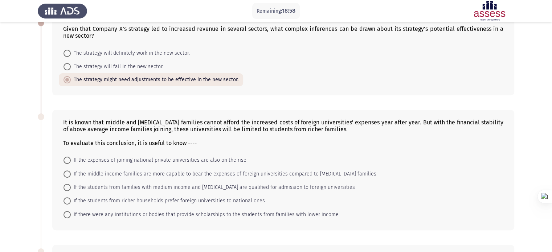
scroll to position [211, 0]
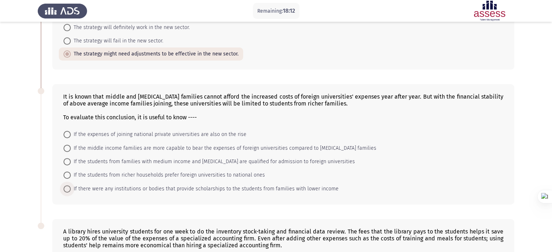
click at [119, 191] on span "If there were any institutions or bodies that provide scholarships to the stude…" at bounding box center [205, 189] width 268 height 9
click at [71, 191] on input "If there were any institutions or bodies that provide scholarships to the stude…" at bounding box center [66, 188] width 7 height 7
radio input "true"
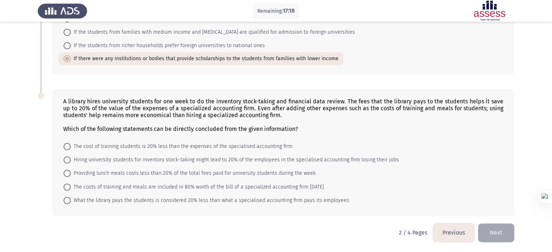
scroll to position [341, 0]
click at [211, 203] on span "What the library pays the students is considered 20% less than what a specialis…" at bounding box center [210, 200] width 278 height 9
click at [71, 203] on input "What the library pays the students is considered 20% less than what a specialis…" at bounding box center [66, 200] width 7 height 7
radio input "true"
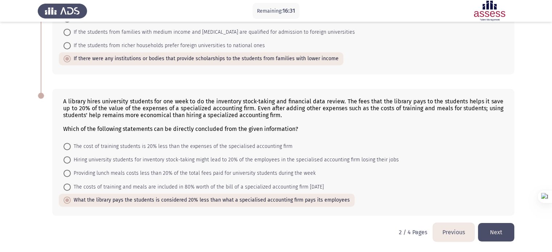
click at [492, 226] on button "Next" at bounding box center [496, 232] width 36 height 18
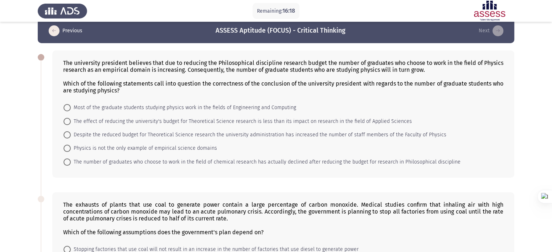
scroll to position [9, 0]
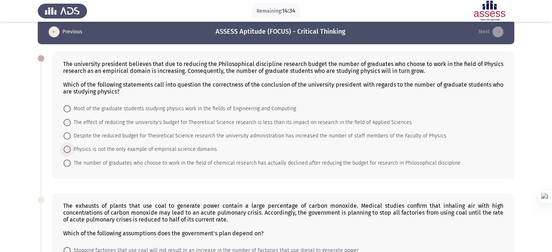
click at [178, 148] on span "Physics is not the only example of empirical science domains" at bounding box center [144, 149] width 146 height 9
click at [71, 148] on input "Physics is not the only example of empirical science domains" at bounding box center [66, 149] width 7 height 7
radio input "true"
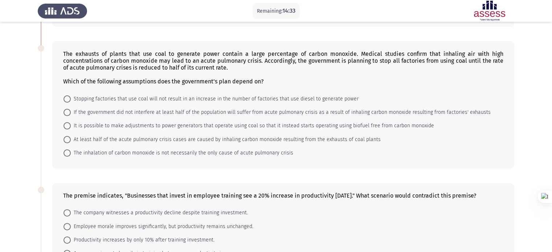
scroll to position [163, 0]
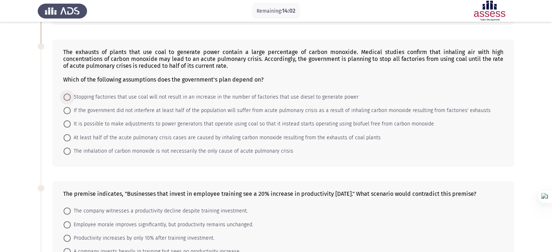
click at [212, 99] on span "Stopping factories that use coal will not result in an increase in the number o…" at bounding box center [215, 97] width 288 height 9
click at [71, 99] on input "Stopping factories that use coal will not result in an increase in the number o…" at bounding box center [66, 97] width 7 height 7
radio input "true"
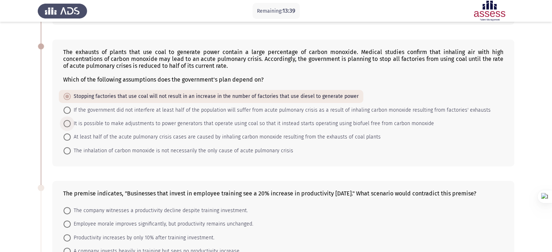
click at [203, 123] on span "It is possible to make adjustments to power generators that operate using coal …" at bounding box center [252, 123] width 363 height 9
click at [71, 123] on input "It is possible to make adjustments to power generators that operate using coal …" at bounding box center [66, 123] width 7 height 7
radio input "true"
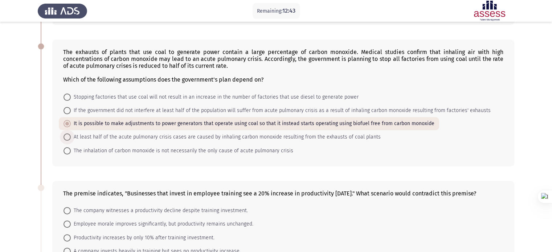
click at [199, 136] on span "At least half of the acute pulmonary crisis cases are caused by inhaling carbon…" at bounding box center [226, 137] width 310 height 9
click at [71, 136] on input "At least half of the acute pulmonary crisis cases are caused by inhaling carbon…" at bounding box center [66, 136] width 7 height 7
radio input "true"
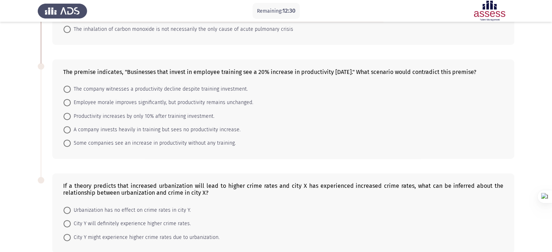
scroll to position [285, 0]
click at [195, 133] on span "A company invests heavily in training but sees no productivity increase." at bounding box center [156, 129] width 170 height 9
click at [71, 133] on input "A company invests heavily in training but sees no productivity increase." at bounding box center [66, 129] width 7 height 7
radio input "true"
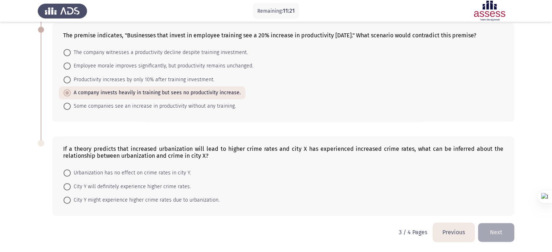
scroll to position [328, 0]
click at [171, 199] on span "City Y might experience higher crime rates due to urbanization." at bounding box center [145, 200] width 149 height 9
click at [71, 199] on input "City Y might experience higher crime rates due to urbanization." at bounding box center [66, 200] width 7 height 7
radio input "true"
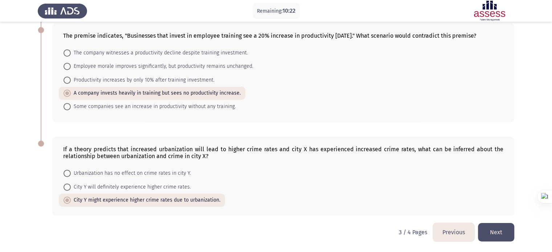
click at [506, 227] on button "Next" at bounding box center [496, 232] width 36 height 18
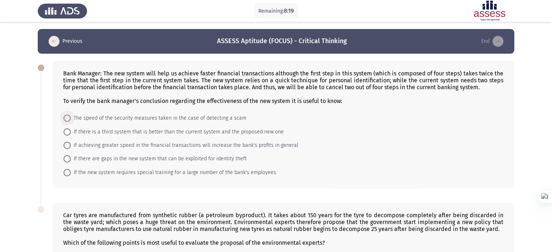
click at [189, 115] on span "The speed of the security measures taken in the case of detecting a scam" at bounding box center [159, 118] width 176 height 9
click at [71, 115] on input "The speed of the security measures taken in the case of detecting a scam" at bounding box center [66, 118] width 7 height 7
radio input "true"
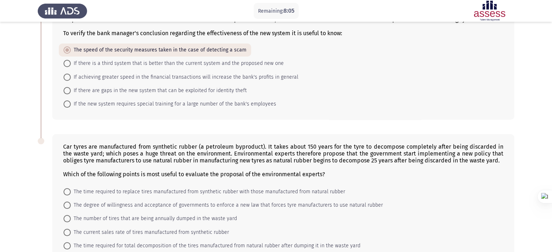
scroll to position [67, 0]
click at [194, 91] on span "If there are gaps in the new system that can be exploited for identity theft" at bounding box center [159, 91] width 176 height 9
click at [71, 91] on input "If there are gaps in the new system that can be exploited for identity theft" at bounding box center [66, 90] width 7 height 7
radio input "true"
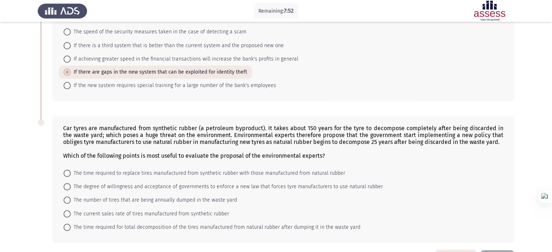
scroll to position [114, 0]
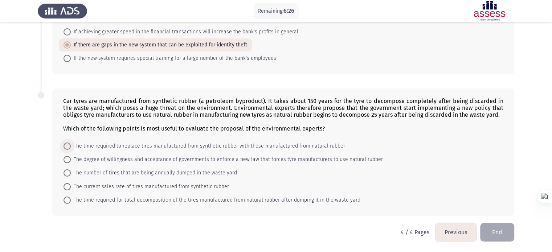
click at [209, 146] on span "The time required to replace tires manufactured from synthetic rubber with thos…" at bounding box center [208, 146] width 274 height 9
click at [71, 146] on input "The time required to replace tires manufactured from synthetic rubber with thos…" at bounding box center [66, 146] width 7 height 7
radio input "true"
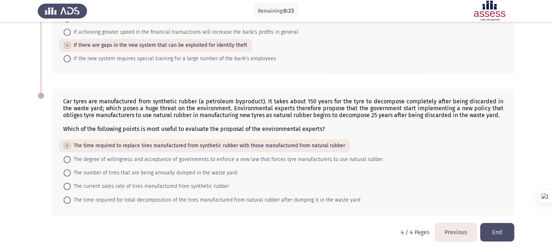
click at [496, 231] on button "End" at bounding box center [497, 232] width 34 height 18
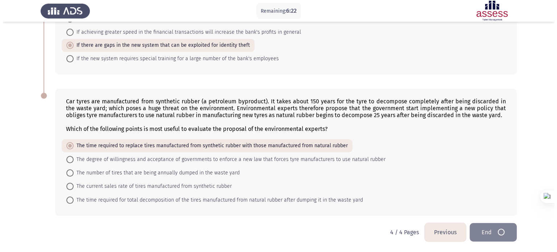
scroll to position [0, 0]
